Goal: Task Accomplishment & Management: Complete application form

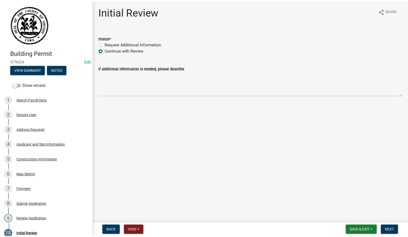
scroll to position [78, 0]
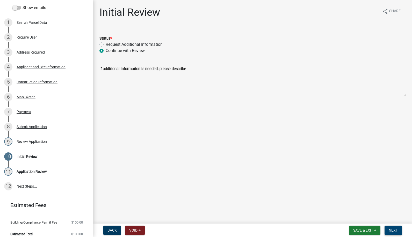
click at [393, 230] on span "Next" at bounding box center [393, 230] width 9 height 4
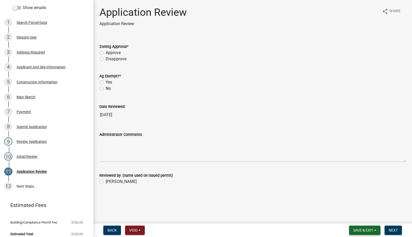
click at [360, 229] on span "Save & Exit" at bounding box center [363, 230] width 20 height 4
click at [352, 215] on button "Save & Exit" at bounding box center [359, 217] width 41 height 12
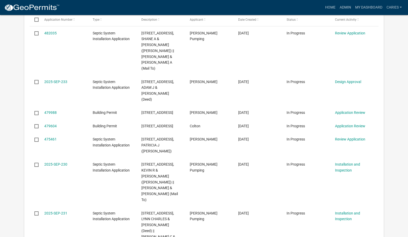
scroll to position [466, 0]
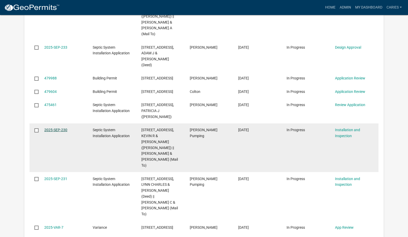
click at [58, 128] on link "2025-SEP-230" at bounding box center [55, 130] width 23 height 4
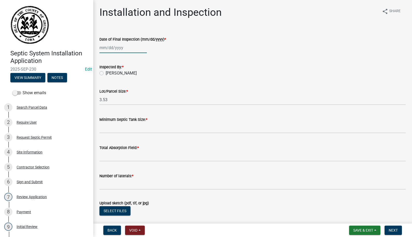
click at [113, 48] on div at bounding box center [122, 47] width 47 height 11
select select "9"
select select "2025"
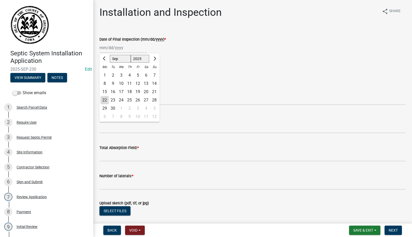
click at [105, 99] on div "22" at bounding box center [104, 100] width 8 height 8
type input "[DATE]"
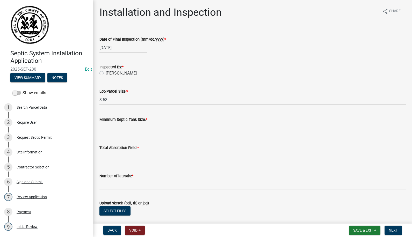
click at [106, 73] on label "[PERSON_NAME]" at bounding box center [121, 73] width 31 height 6
click at [106, 73] on input "[PERSON_NAME]" at bounding box center [107, 71] width 3 height 3
radio input "true"
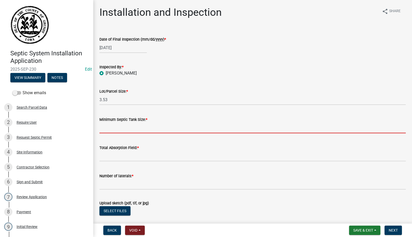
click at [131, 127] on input "Minimum Septic Tank Size: *" at bounding box center [252, 128] width 306 height 11
type input "1250"
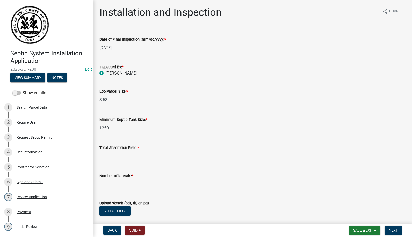
click at [132, 159] on input "Total Absorption Field: *" at bounding box center [252, 156] width 306 height 11
type input "300 ft"
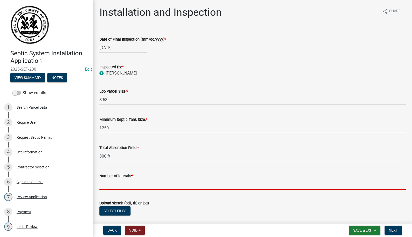
click at [127, 185] on input "Number of laterals: *" at bounding box center [252, 184] width 306 height 11
type input "3"
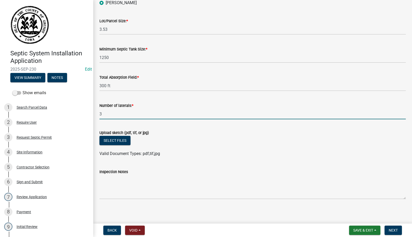
scroll to position [73, 0]
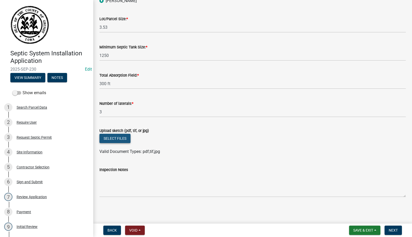
click at [111, 136] on button "Select files" at bounding box center [114, 138] width 31 height 9
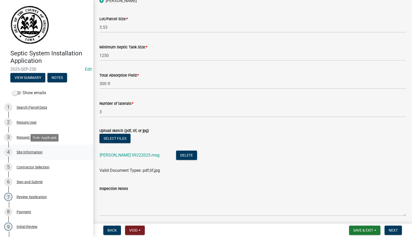
click at [34, 152] on div "Site Information" at bounding box center [30, 152] width 26 height 4
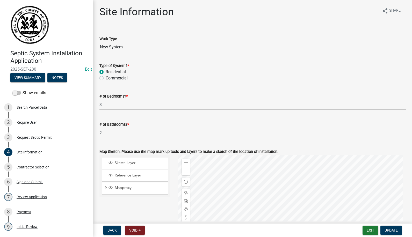
scroll to position [0, 0]
click at [37, 196] on div "Review Application" at bounding box center [32, 197] width 30 height 4
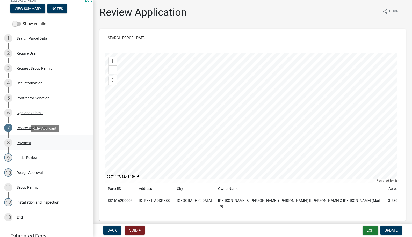
scroll to position [78, 0]
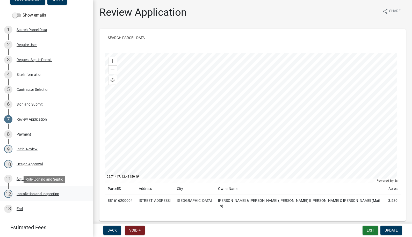
click at [22, 195] on div "Installation and Inspection" at bounding box center [38, 194] width 43 height 4
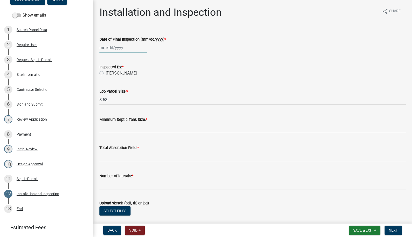
click at [111, 48] on div at bounding box center [122, 47] width 47 height 11
select select "9"
select select "2025"
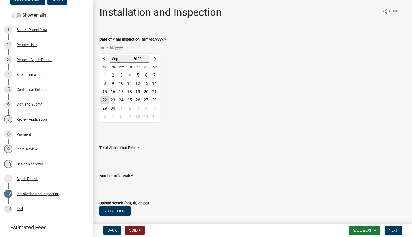
click at [105, 100] on div "22" at bounding box center [104, 100] width 8 height 8
type input "[DATE]"
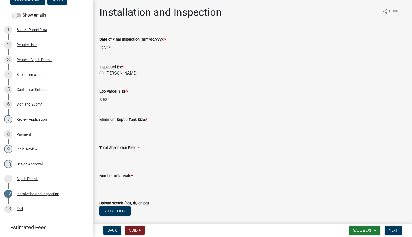
click at [106, 73] on label "[PERSON_NAME]" at bounding box center [121, 73] width 31 height 6
click at [106, 73] on input "[PERSON_NAME]" at bounding box center [107, 71] width 3 height 3
radio input "true"
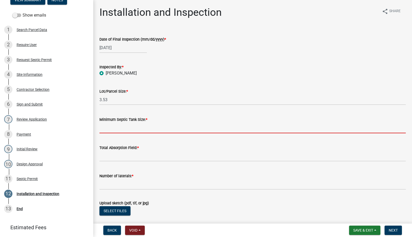
click at [111, 129] on input "Minimum Septic Tank Size: *" at bounding box center [252, 128] width 306 height 11
type input "1250"
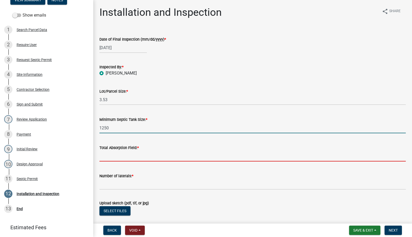
click at [125, 157] on input "Total Absorption Field: *" at bounding box center [252, 156] width 306 height 11
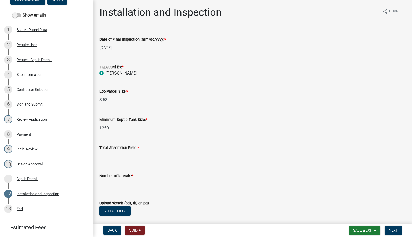
type input "300 ft"
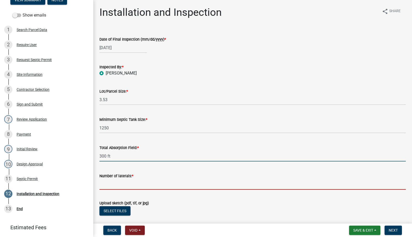
click at [119, 187] on input "Number of laterals: *" at bounding box center [252, 184] width 306 height 11
type input "3"
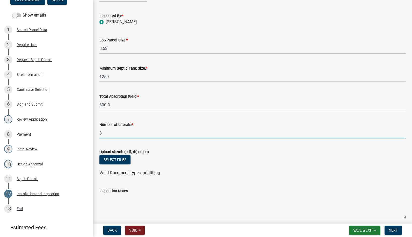
scroll to position [73, 0]
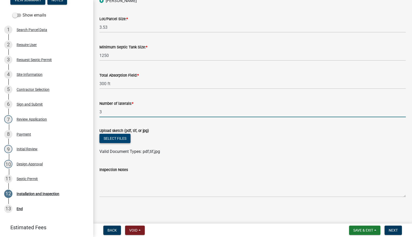
click at [126, 140] on button "Select files" at bounding box center [114, 138] width 31 height 9
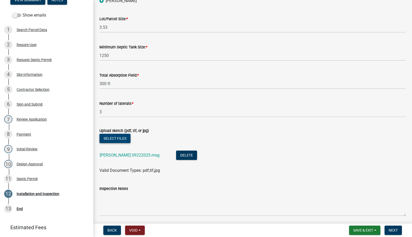
click at [125, 137] on button "Select files" at bounding box center [114, 138] width 31 height 9
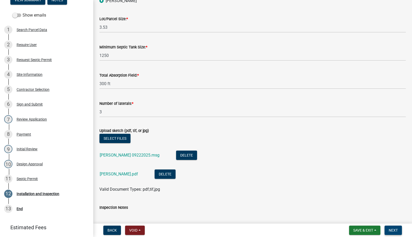
click at [391, 230] on span "Next" at bounding box center [393, 230] width 9 height 4
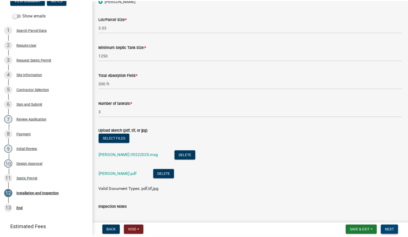
scroll to position [0, 0]
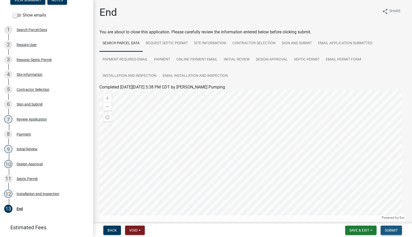
click at [391, 230] on span "Submit" at bounding box center [391, 230] width 13 height 4
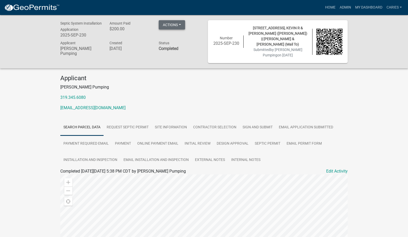
click at [170, 26] on button "Actions" at bounding box center [172, 24] width 26 height 9
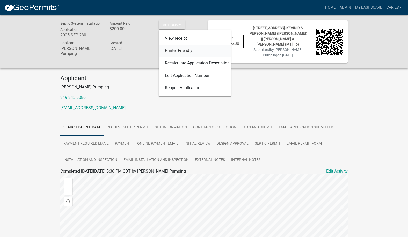
click at [177, 50] on link "Printer Friendly" at bounding box center [195, 51] width 73 height 12
